Goal: Information Seeking & Learning: Learn about a topic

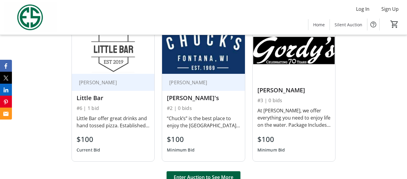
scroll to position [324, 0]
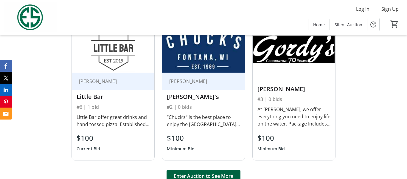
click at [217, 137] on div "$100 Minimum Bid" at bounding box center [203, 142] width 73 height 21
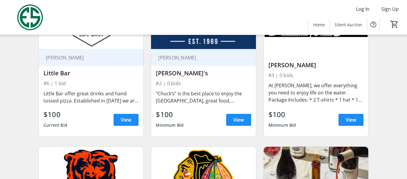
scroll to position [239, 0]
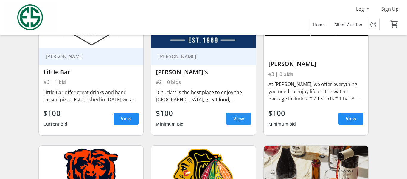
click at [236, 121] on span "View" at bounding box center [239, 118] width 11 height 7
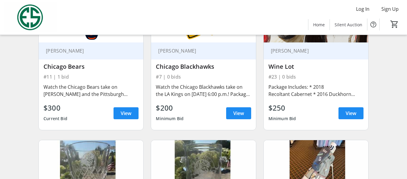
scroll to position [401, 0]
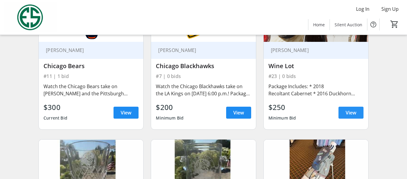
click at [353, 111] on span "View" at bounding box center [351, 112] width 11 height 7
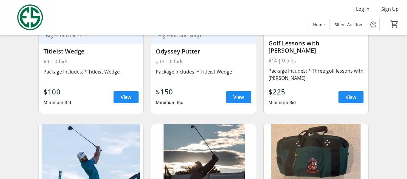
scroll to position [736, 0]
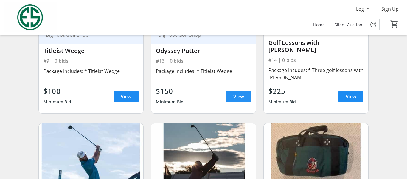
click at [234, 95] on span "View" at bounding box center [239, 96] width 11 height 7
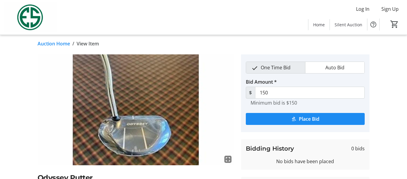
scroll to position [1, 0]
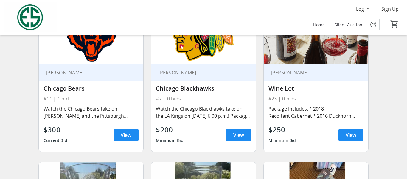
scroll to position [379, 0]
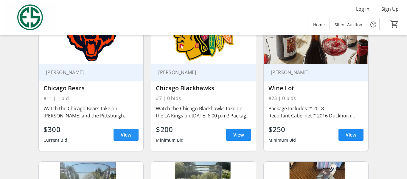
click at [127, 131] on span "View" at bounding box center [126, 134] width 11 height 7
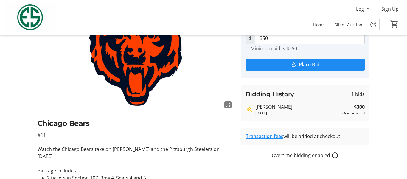
scroll to position [57, 0]
